Goal: Check status: Check status

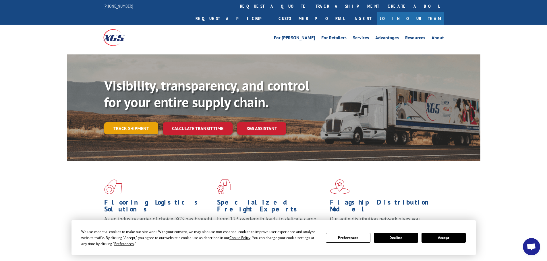
click at [141, 123] on link "Track shipment" at bounding box center [131, 129] width 54 height 12
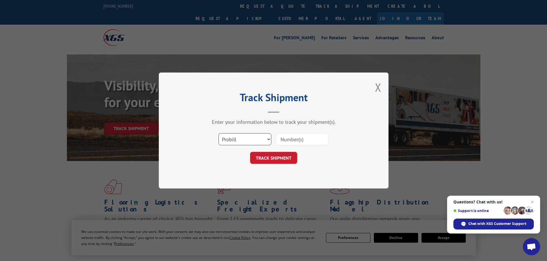
click at [227, 136] on select "Select category... Probill BOL PO" at bounding box center [244, 139] width 53 height 12
select select "bol"
click at [218, 133] on select "Select category... Probill BOL PO" at bounding box center [244, 139] width 53 height 12
click at [290, 140] on input at bounding box center [301, 139] width 53 height 12
paste input "913522"
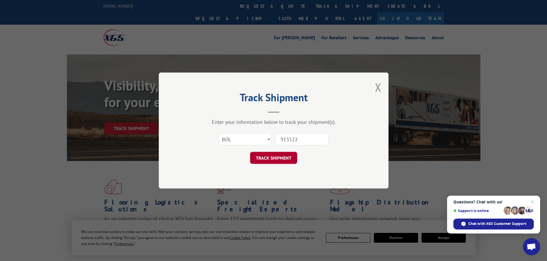
type input "913522"
click at [279, 159] on button "TRACK SHIPMENT" at bounding box center [273, 158] width 47 height 12
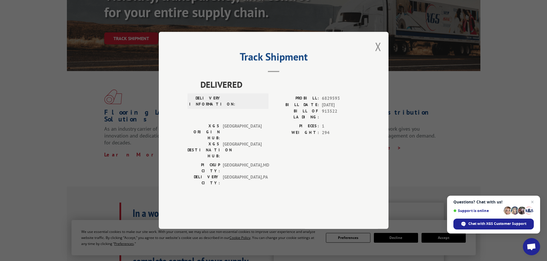
scroll to position [115, 0]
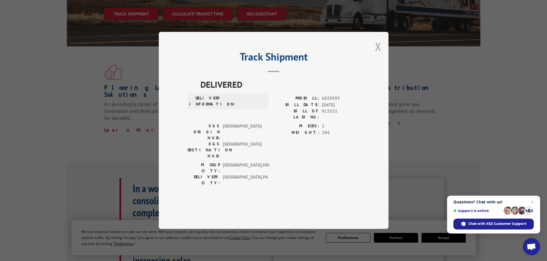
click at [380, 54] on button "Close modal" at bounding box center [378, 46] width 6 height 15
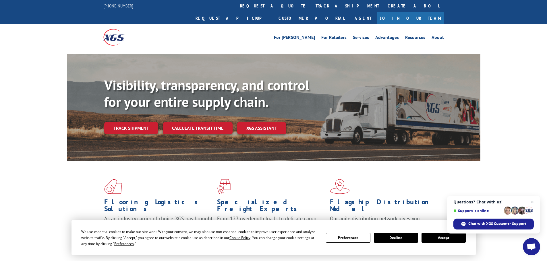
scroll to position [0, 0]
